Goal: Information Seeking & Learning: Compare options

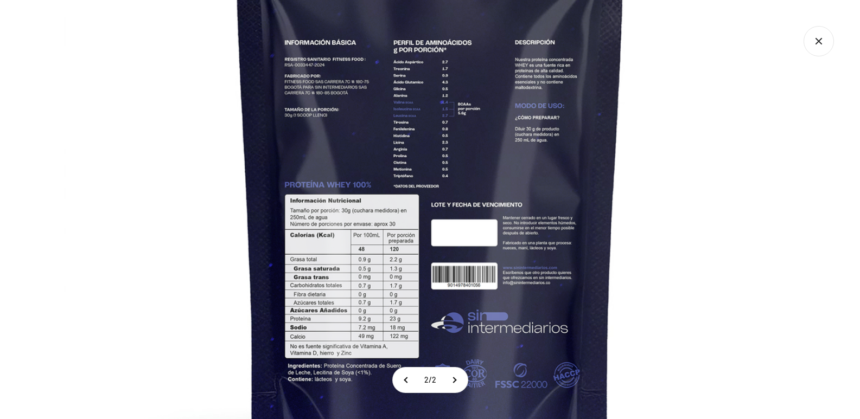
scroll to position [0, 368]
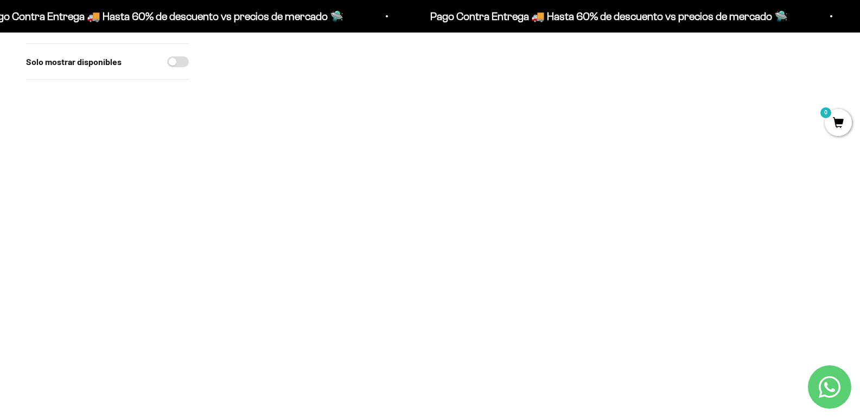
scroll to position [380, 0]
click at [403, 292] on img at bounding box center [397, 292] width 113 height 113
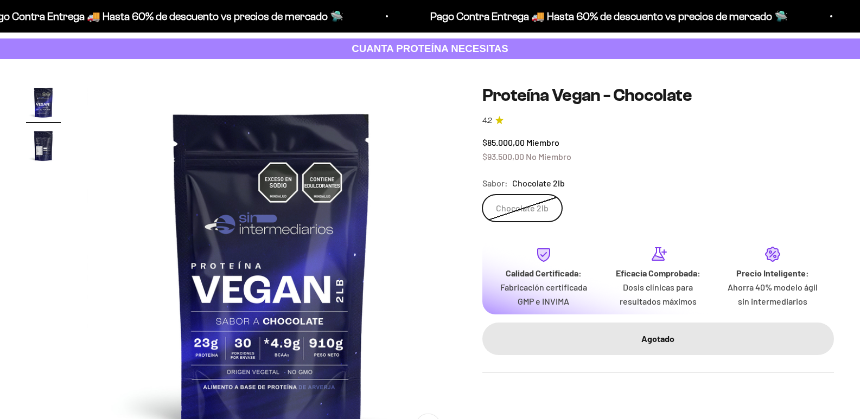
scroll to position [54, 0]
click at [44, 148] on img "Ir al artículo 2" at bounding box center [43, 146] width 35 height 35
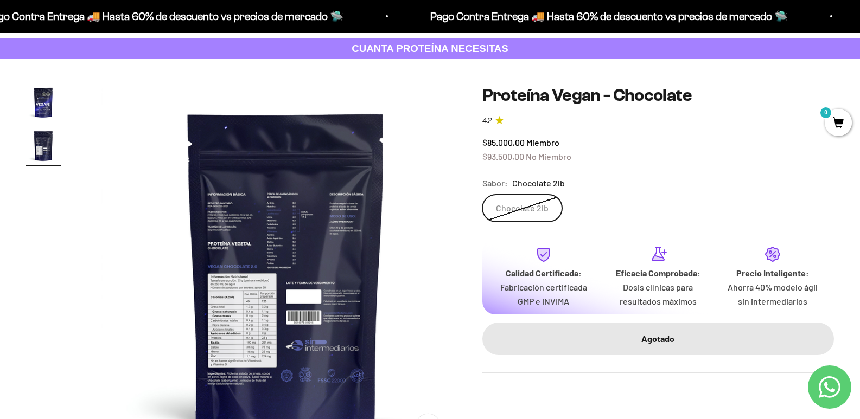
click at [239, 338] on img at bounding box center [285, 269] width 369 height 369
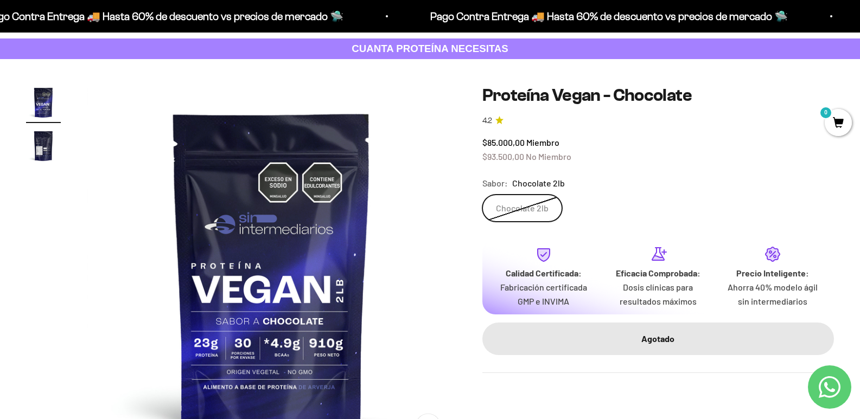
click at [42, 155] on img "Ir al artículo 2" at bounding box center [43, 146] width 35 height 35
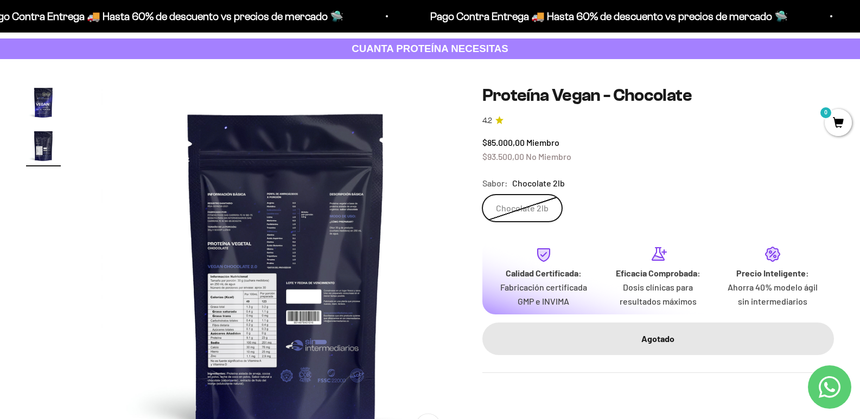
scroll to position [271, 0]
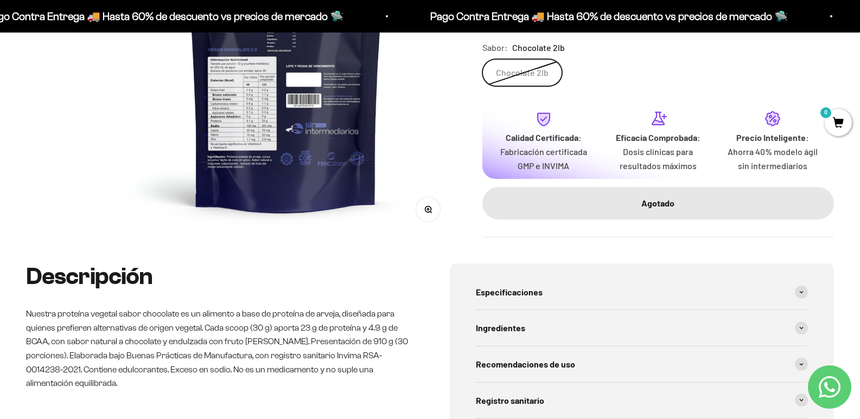
click at [424, 206] on icon "button" at bounding box center [428, 210] width 8 height 8
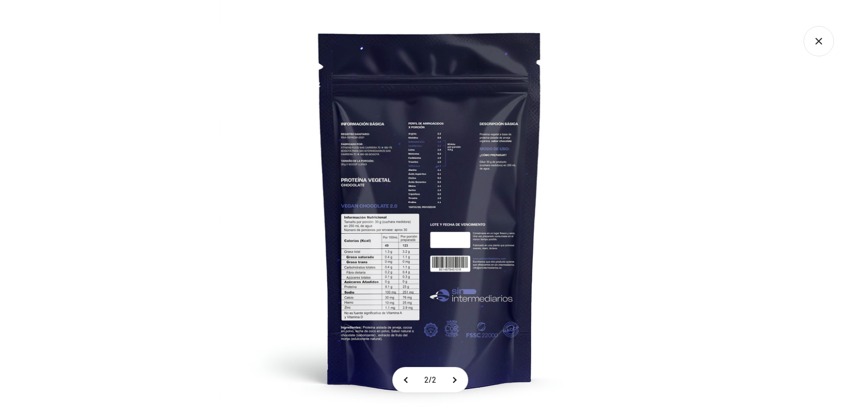
click at [220, 199] on img at bounding box center [429, 209] width 419 height 419
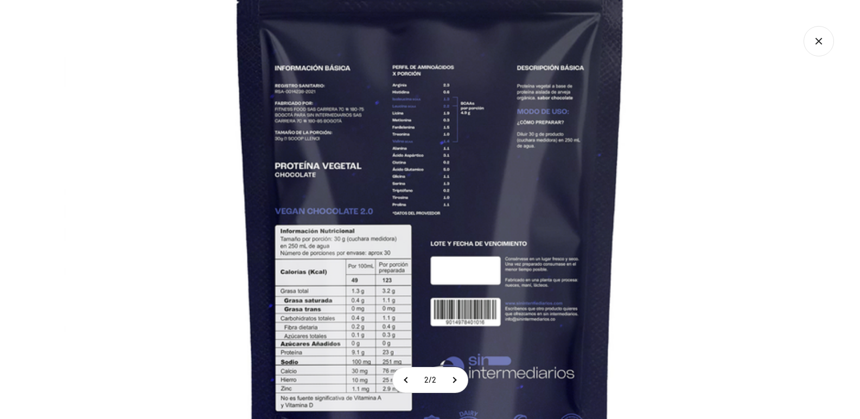
click at [187, 133] on img at bounding box center [430, 217] width 732 height 732
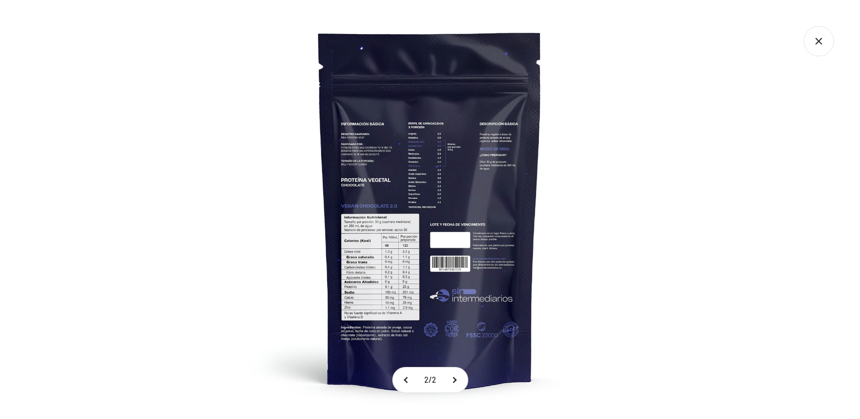
click at [828, 44] on icon "Cerrar galería" at bounding box center [818, 41] width 30 height 30
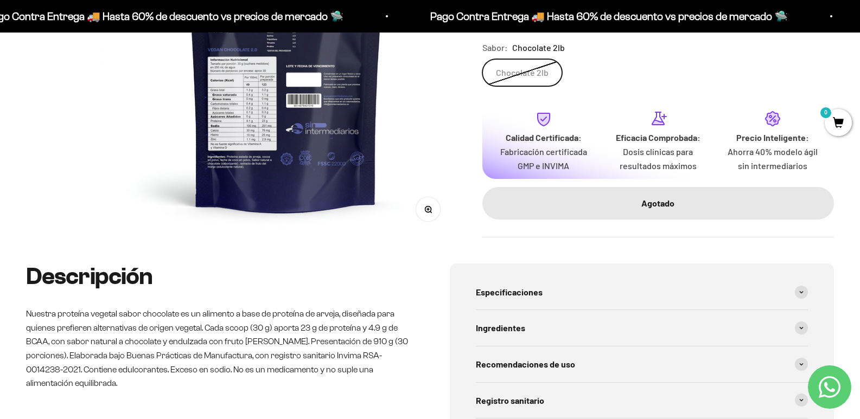
scroll to position [0, 0]
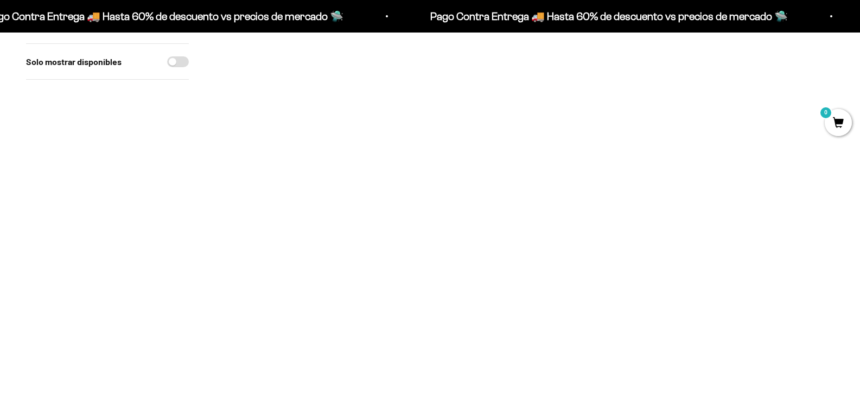
scroll to position [217, 0]
click at [760, 233] on img at bounding box center [776, 232] width 113 height 113
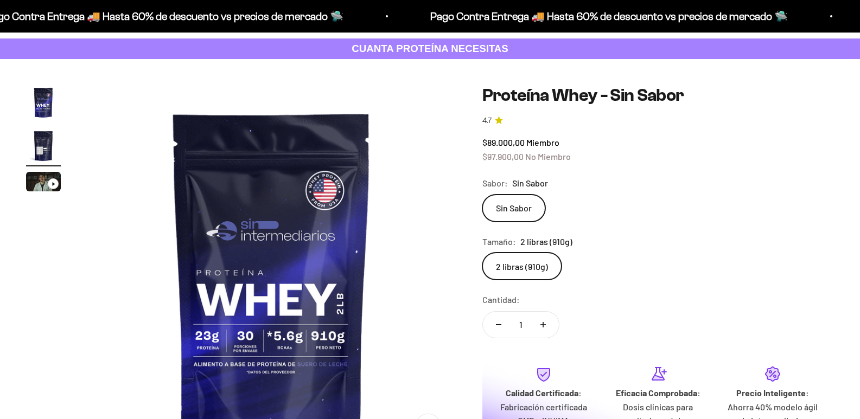
scroll to position [0, 368]
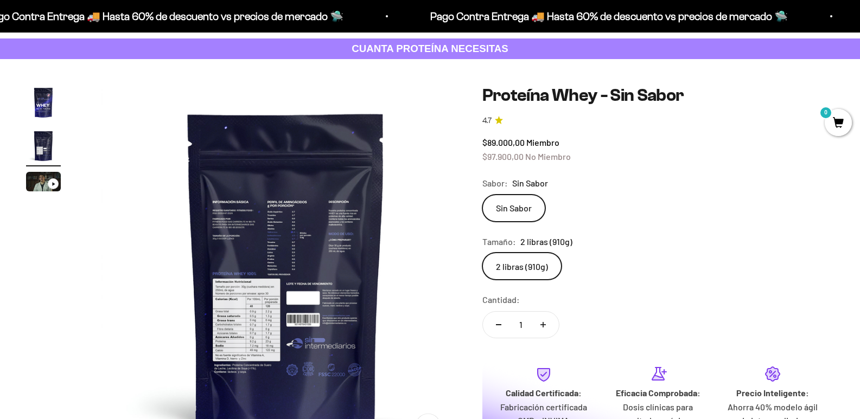
click at [280, 338] on img at bounding box center [285, 269] width 369 height 369
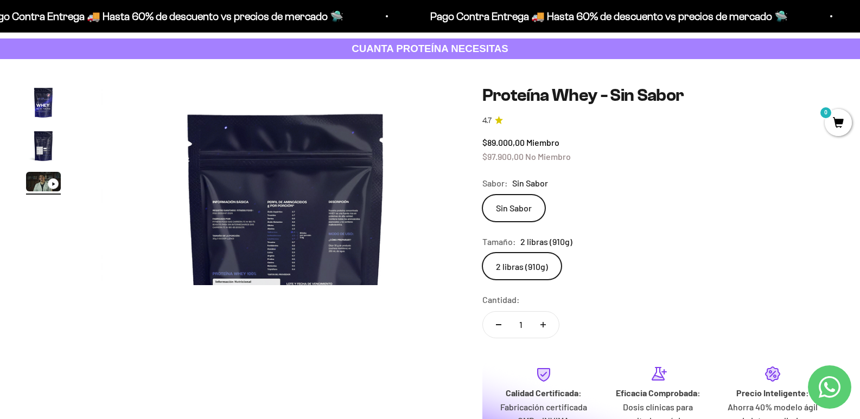
scroll to position [0, 735]
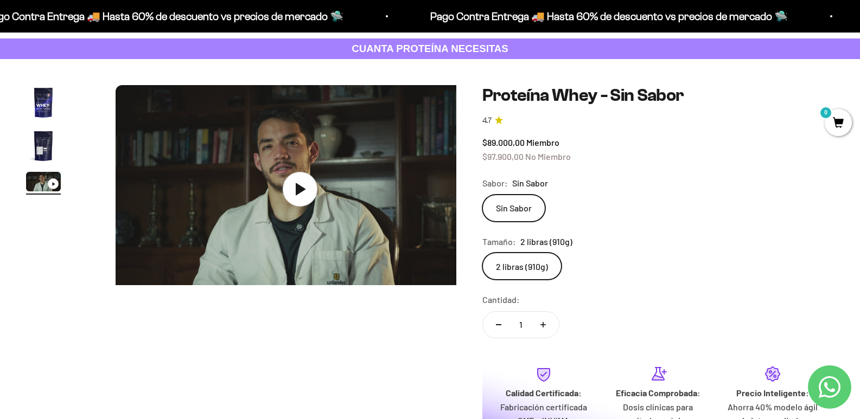
click at [47, 148] on img "Ir al artículo 2" at bounding box center [43, 146] width 35 height 35
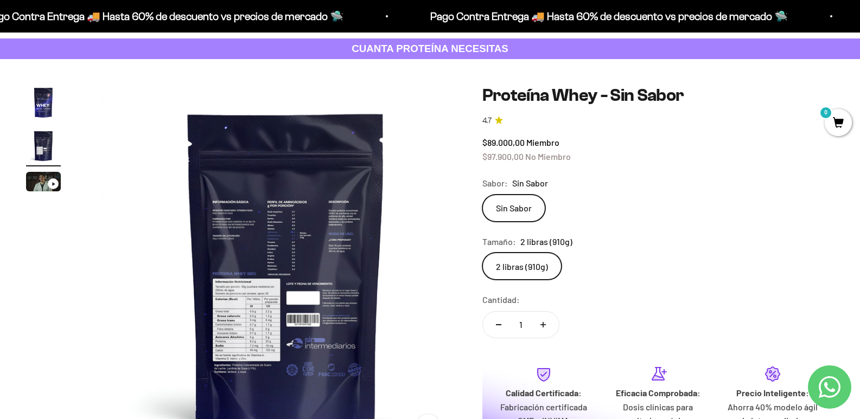
scroll to position [163, 0]
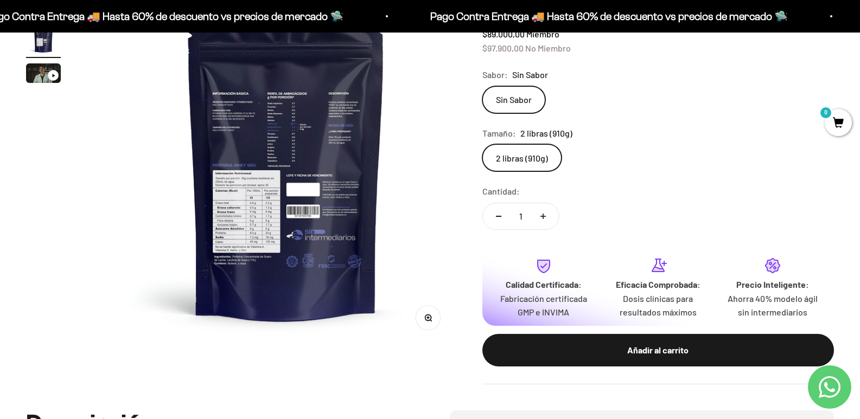
click at [418, 313] on button "Zoom" at bounding box center [427, 317] width 24 height 24
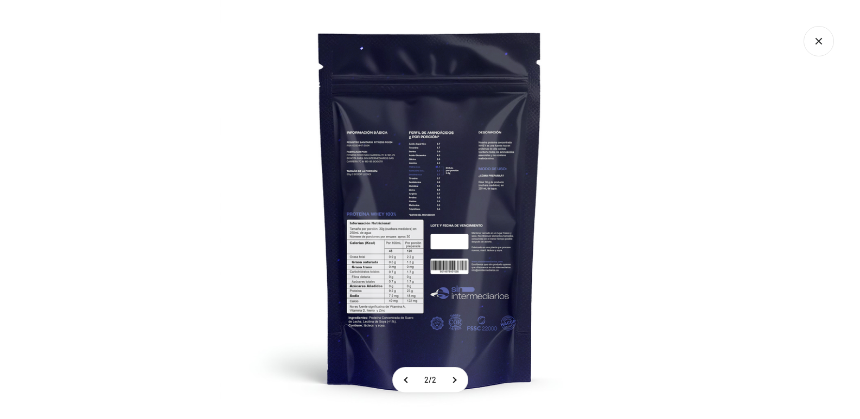
click at [362, 273] on img at bounding box center [429, 209] width 419 height 419
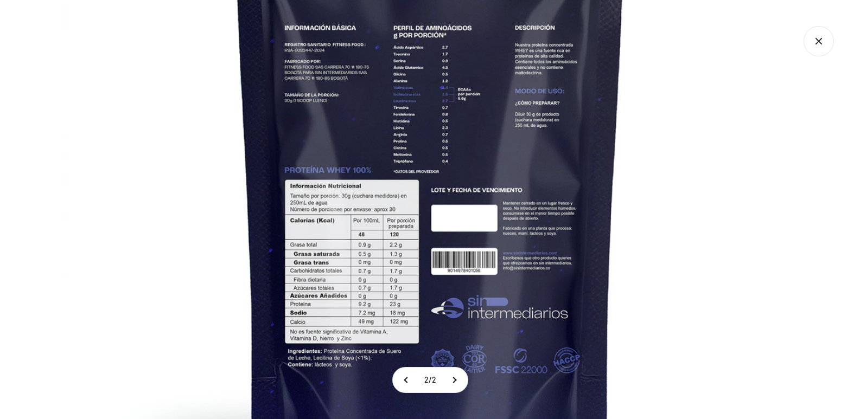
click at [828, 46] on icon "Cerrar galería" at bounding box center [818, 41] width 30 height 30
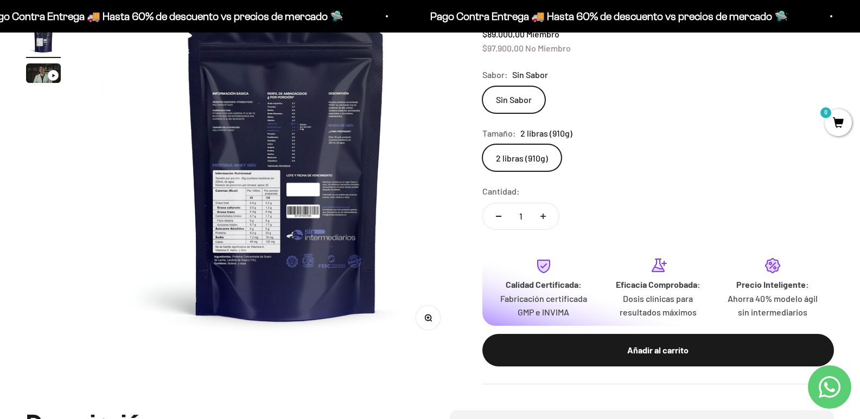
scroll to position [0, 0]
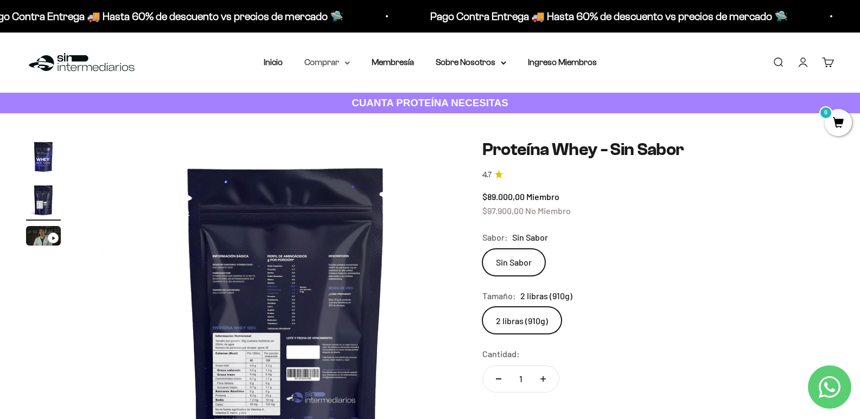
click at [345, 61] on icon at bounding box center [346, 63] width 5 height 4
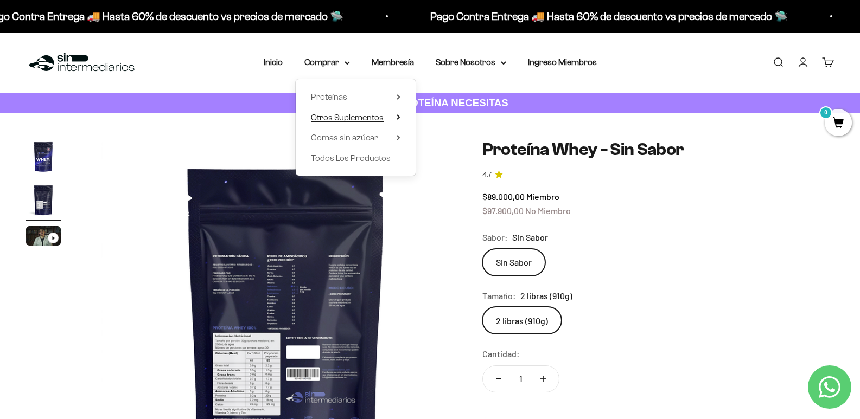
click at [354, 115] on span "Otros Suplementos" at bounding box center [347, 117] width 73 height 9
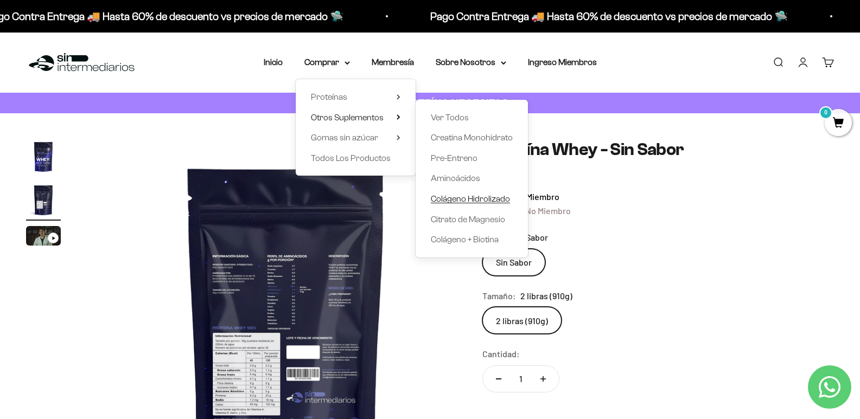
click at [450, 201] on span "Colágeno Hidrolizado" at bounding box center [470, 198] width 79 height 9
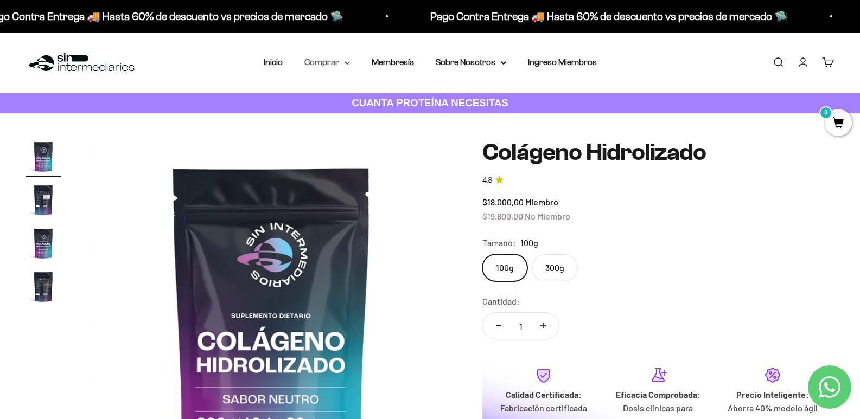
click at [346, 62] on icon at bounding box center [347, 63] width 4 height 2
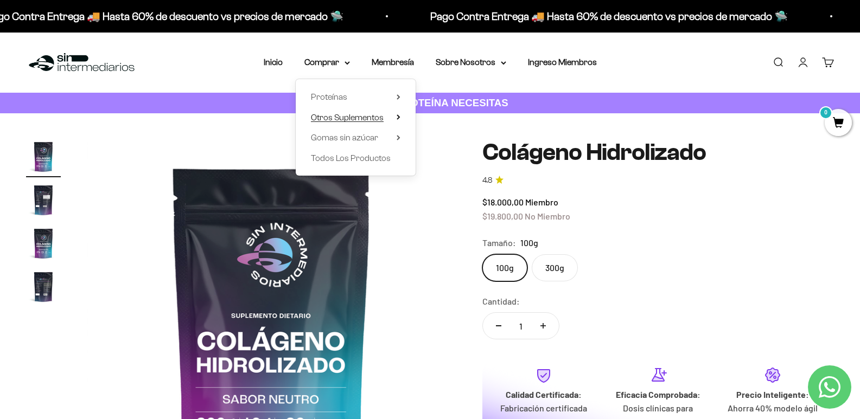
click at [398, 115] on icon at bounding box center [398, 116] width 4 height 5
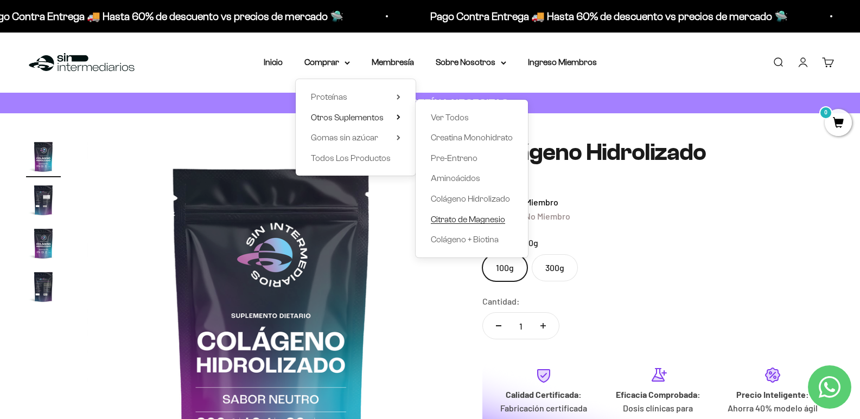
click at [460, 221] on span "Citrato de Magnesio" at bounding box center [468, 219] width 74 height 9
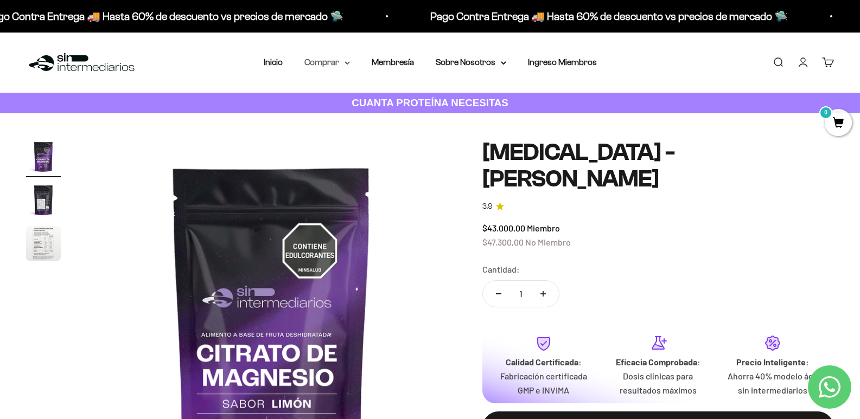
click at [347, 60] on summary "Comprar" at bounding box center [327, 62] width 46 height 14
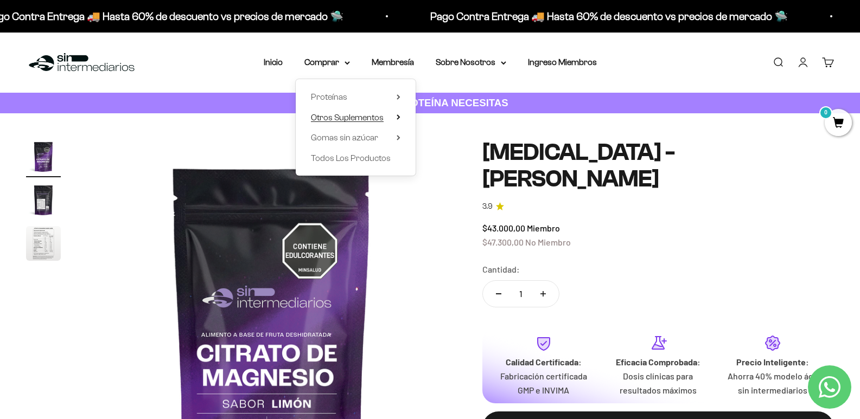
click at [398, 119] on icon at bounding box center [398, 117] width 2 height 4
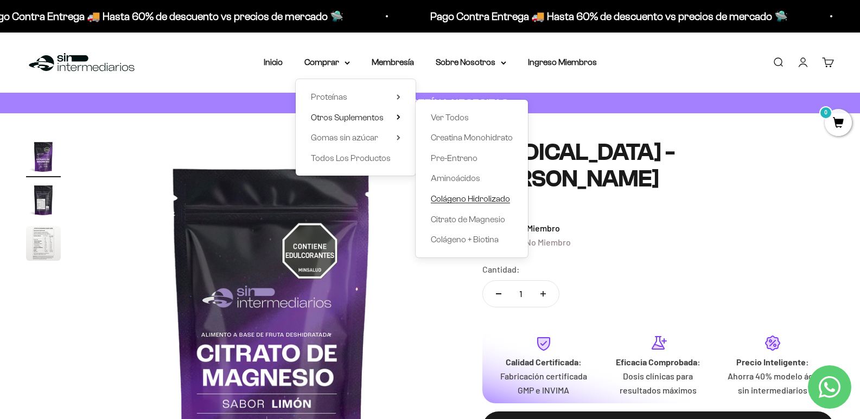
click at [451, 197] on span "Colágeno Hidrolizado" at bounding box center [470, 198] width 79 height 9
